Goal: Information Seeking & Learning: Learn about a topic

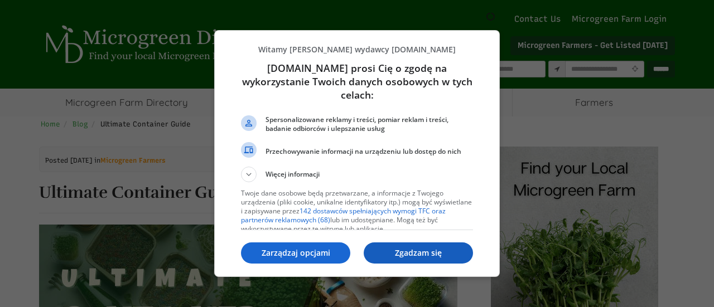
click at [436, 253] on p "Zgadzam się" at bounding box center [418, 253] width 109 height 11
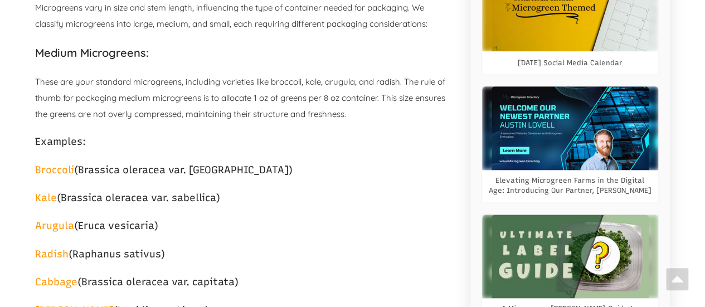
select select "Widżet języka Tłumacza"
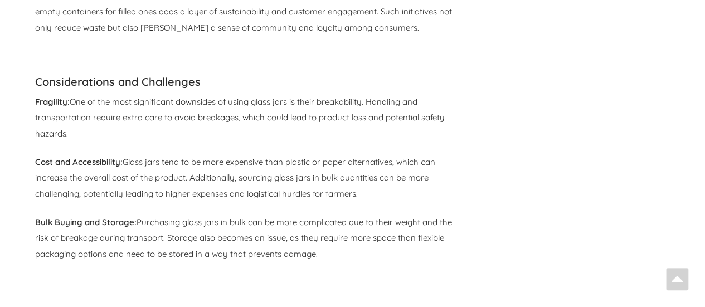
scroll to position [8169, 0]
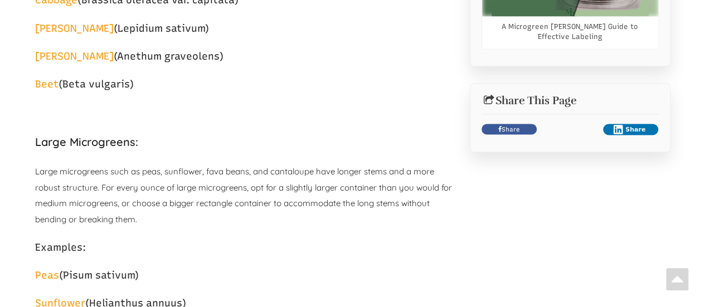
select select "Widżet języka Tłumacza"
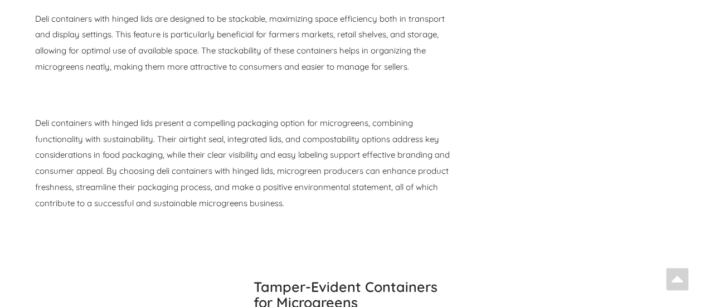
scroll to position [6875, 0]
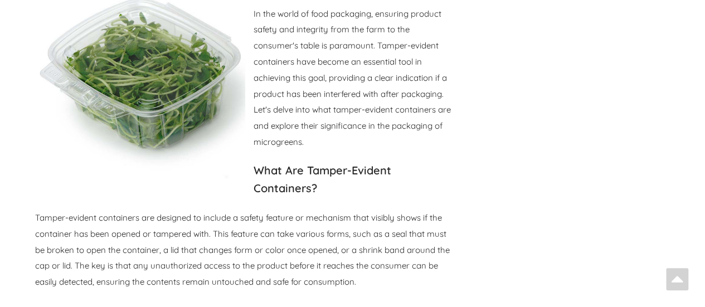
drag, startPoint x: 713, startPoint y: 16, endPoint x: 711, endPoint y: 211, distance: 194.6
